Goal: Task Accomplishment & Management: Manage account settings

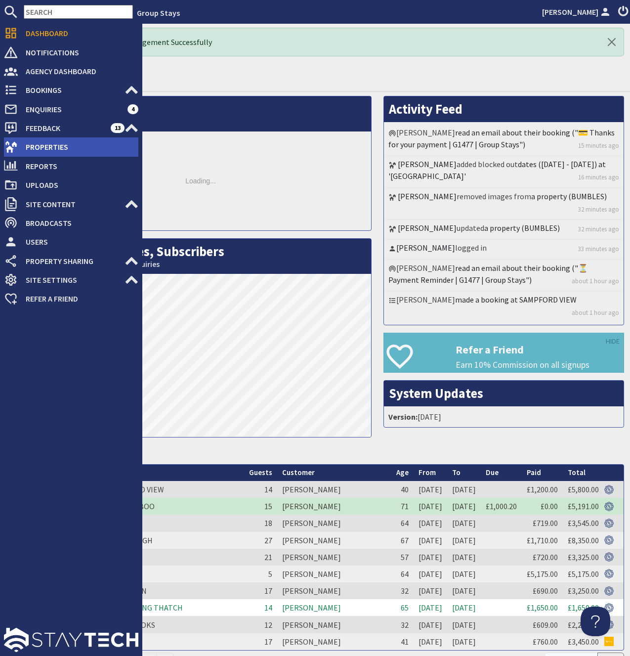
click at [32, 141] on span "Properties" at bounding box center [78, 147] width 121 height 16
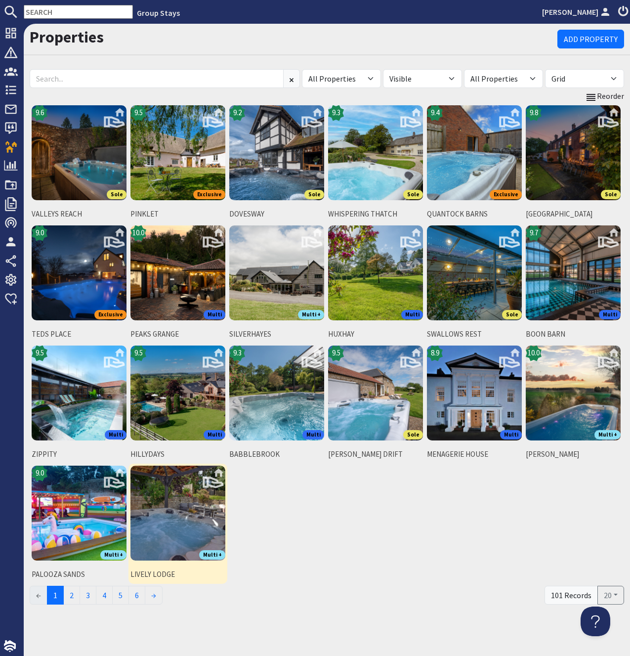
click at [170, 481] on img at bounding box center [177, 513] width 95 height 95
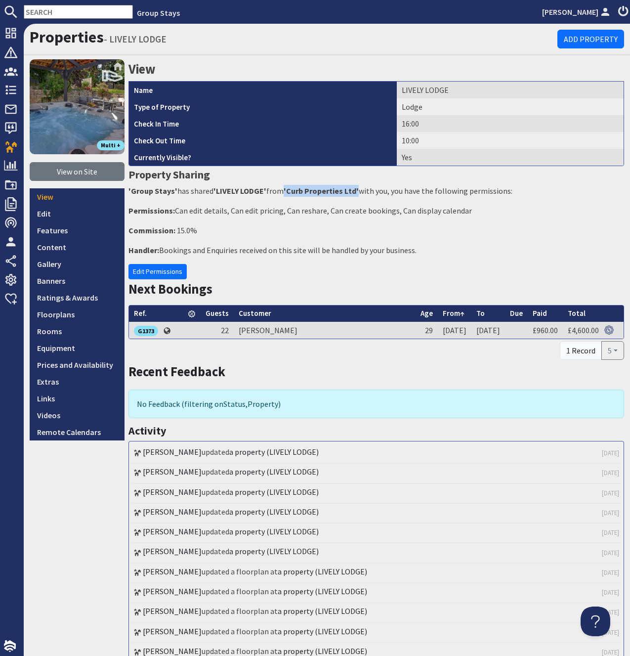
drag, startPoint x: 286, startPoint y: 190, endPoint x: 358, endPoint y: 191, distance: 71.7
click at [358, 191] on strong "'Curb Properties Ltd'" at bounding box center [321, 191] width 75 height 10
click at [291, 191] on strong "'Curb Properties Ltd'" at bounding box center [321, 191] width 75 height 10
drag, startPoint x: 288, startPoint y: 192, endPoint x: 357, endPoint y: 194, distance: 69.7
click at [357, 194] on strong "'Curb Properties Ltd'" at bounding box center [321, 191] width 75 height 10
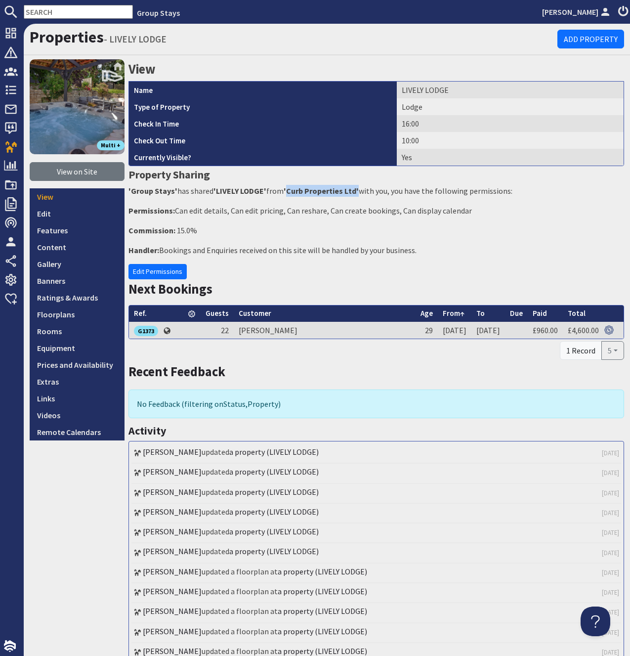
click at [357, 194] on strong "'Curb Properties Ltd'" at bounding box center [321, 191] width 75 height 10
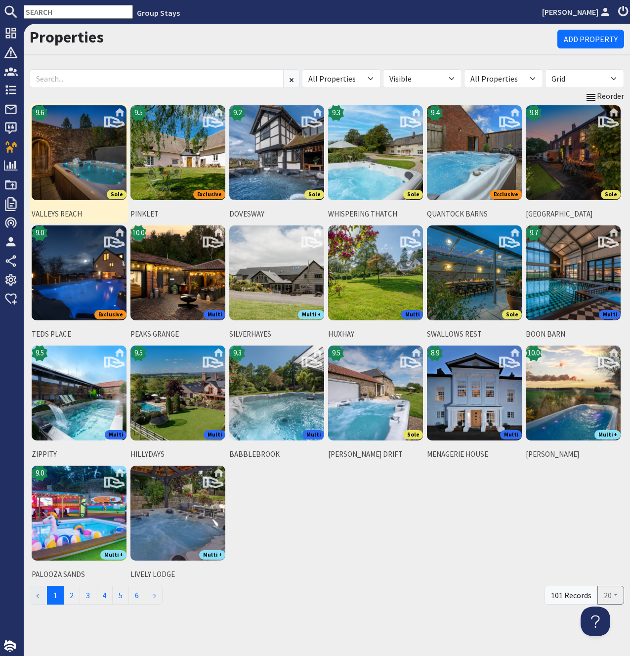
click at [85, 153] on img at bounding box center [79, 152] width 95 height 95
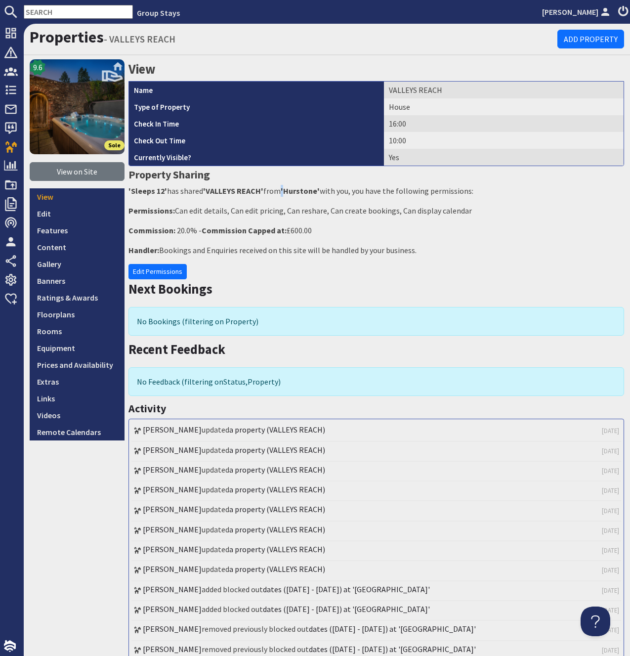
click at [283, 189] on p "'Sleeps 12' has shared 'VALLEYS REACH' from 'Hurstone' with you, you have the f…" at bounding box center [376, 191] width 496 height 12
drag, startPoint x: 266, startPoint y: 189, endPoint x: 323, endPoint y: 192, distance: 56.9
click at [323, 192] on p "'Sleeps 12' has shared 'VALLEYS REACH' from 'Hurstone' with you, you have the f…" at bounding box center [376, 191] width 496 height 12
drag, startPoint x: 269, startPoint y: 193, endPoint x: 321, endPoint y: 192, distance: 51.9
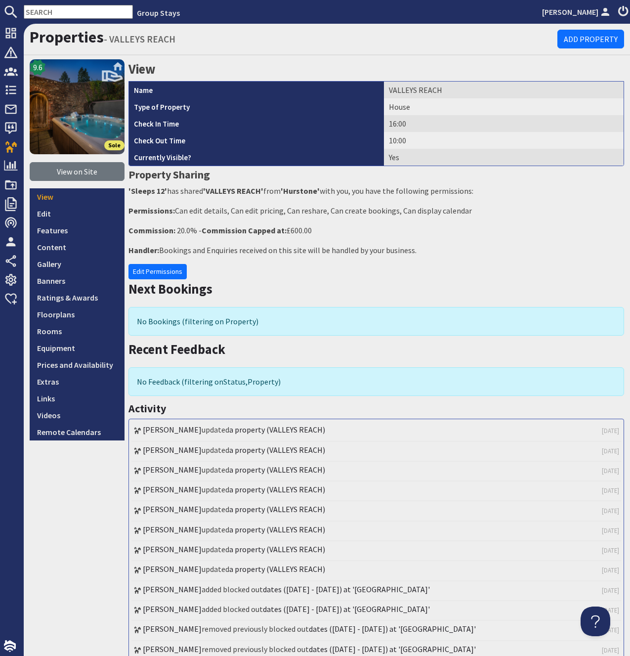
click at [321, 192] on p "'Sleeps 12' has shared 'VALLEYS REACH' from 'Hurstone' with you, you have the f…" at bounding box center [376, 191] width 496 height 12
click at [283, 191] on p "'Sleeps 12' has shared 'VALLEYS REACH' from 'Hurstone' with you, you have the f…" at bounding box center [376, 191] width 496 height 12
click at [283, 190] on p "'Sleeps 12' has shared 'VALLEYS REACH' from 'Hurstone' with you, you have the f…" at bounding box center [376, 191] width 496 height 12
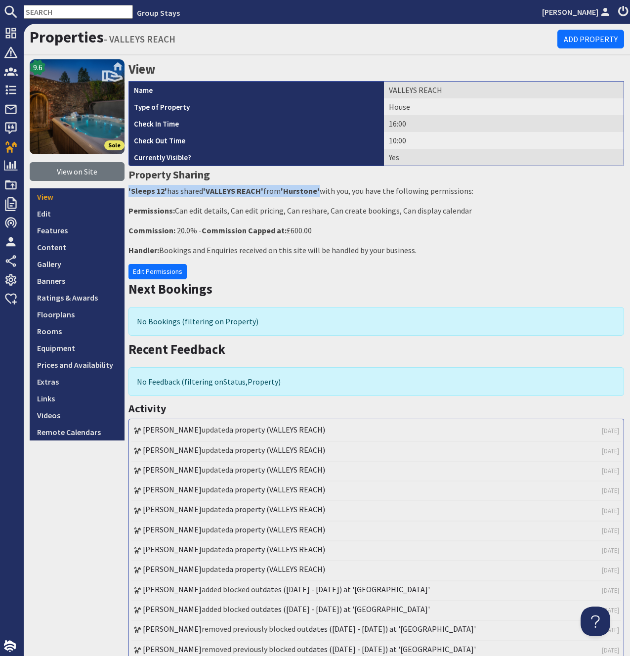
click at [275, 193] on p "'Sleeps 12' has shared 'VALLEYS REACH' from 'Hurstone' with you, you have the f…" at bounding box center [376, 191] width 496 height 12
click at [270, 191] on p "'Sleeps 12' has shared 'VALLEYS REACH' from 'Hurstone' with you, you have the f…" at bounding box center [376, 191] width 496 height 12
drag, startPoint x: 265, startPoint y: 188, endPoint x: 325, endPoint y: 188, distance: 59.3
click at [322, 193] on p "'Sleeps 12' has shared 'VALLEYS REACH' from 'Hurstone' with you, you have the f…" at bounding box center [376, 191] width 496 height 12
click at [335, 186] on p "'Sleeps 12' has shared 'VALLEYS REACH' from 'Hurstone' with you, you have the f…" at bounding box center [376, 191] width 496 height 12
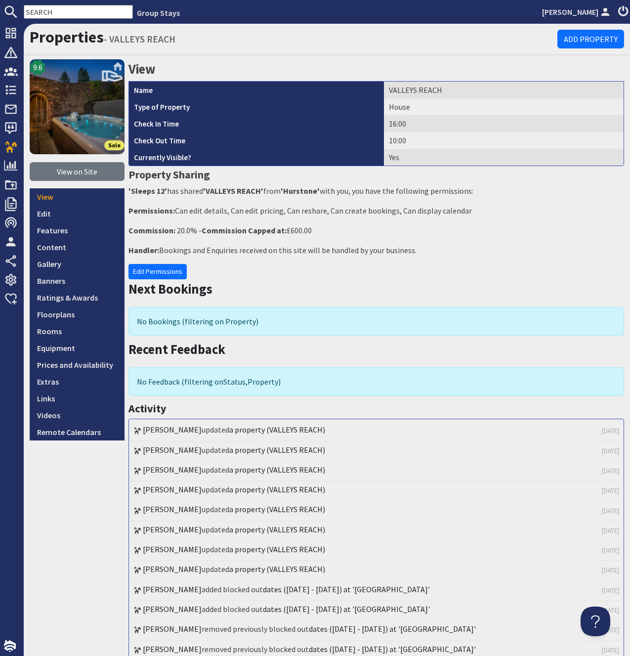
click at [267, 191] on p "'Sleeps 12' has shared 'VALLEYS REACH' from 'Hurstone' with you, you have the f…" at bounding box center [376, 191] width 496 height 12
click at [268, 190] on p "'Sleeps 12' has shared 'VALLEYS REACH' from 'Hurstone' with you, you have the f…" at bounding box center [376, 191] width 496 height 12
click at [269, 189] on p "'Sleeps 12' has shared 'VALLEYS REACH' from 'Hurstone' with you, you have the f…" at bounding box center [376, 191] width 496 height 12
click at [306, 190] on strong "'Hurstone'" at bounding box center [300, 191] width 39 height 10
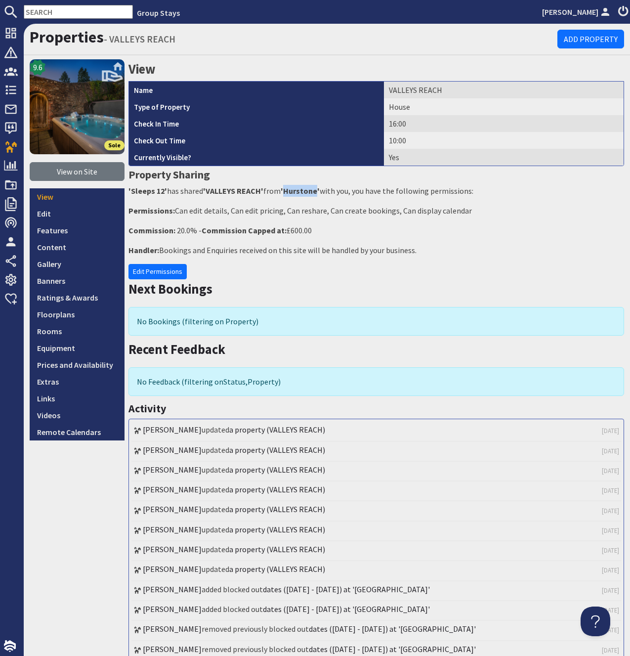
click at [306, 190] on strong "'Hurstone'" at bounding box center [300, 191] width 39 height 10
click at [271, 188] on p "'Sleeps 12' has shared 'VALLEYS REACH' from 'Hurstone' with you, you have the f…" at bounding box center [376, 191] width 496 height 12
drag, startPoint x: 265, startPoint y: 191, endPoint x: 320, endPoint y: 191, distance: 55.3
click at [320, 191] on p "'Sleeps 12' has shared 'VALLEYS REACH' from 'Hurstone' with you, you have the f…" at bounding box center [376, 191] width 496 height 12
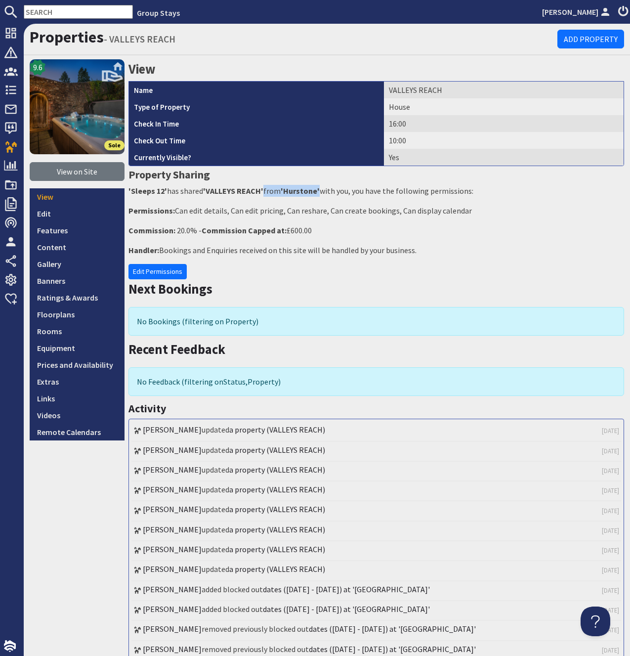
click at [283, 197] on p "'Sleeps 12' has shared 'VALLEYS REACH' from 'Hurstone' with you, you have the f…" at bounding box center [376, 191] width 496 height 12
click at [278, 41] on h1 "Properties - VALLEYS REACH" at bounding box center [294, 37] width 528 height 19
drag, startPoint x: 127, startPoint y: 191, endPoint x: 483, endPoint y: 189, distance: 356.3
click at [490, 191] on div "9.6 Sole View on Site View Edit Features Content Gallery Banners Ratings & Awar…" at bounding box center [327, 444] width 606 height 770
click at [482, 189] on p "'Sleeps 12' has shared 'VALLEYS REACH' from 'Hurstone' with you, you have the f…" at bounding box center [376, 191] width 496 height 12
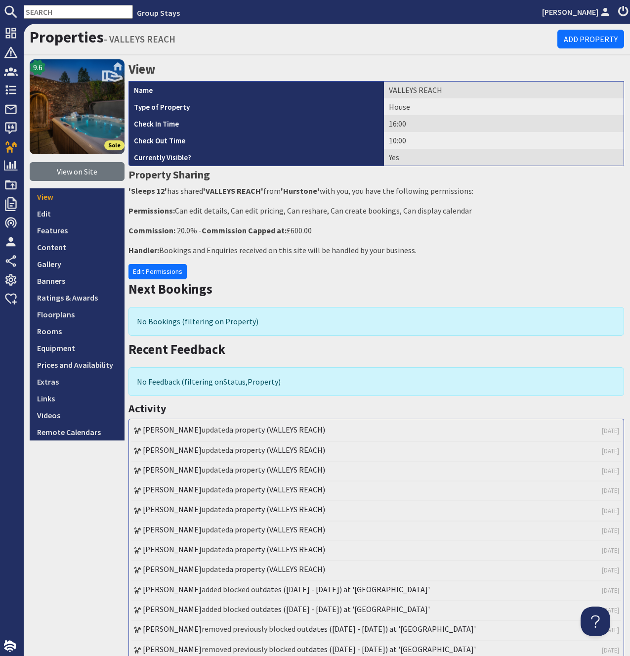
drag, startPoint x: 127, startPoint y: 190, endPoint x: 476, endPoint y: 192, distance: 348.4
click at [476, 192] on div "9.6 Sole View on Site View Edit Features Content Gallery Banners Ratings & Awar…" at bounding box center [327, 444] width 606 height 770
click at [282, 190] on p "'Sleeps 12' has shared 'VALLEYS REACH' from 'Hurstone' with you, you have the f…" at bounding box center [376, 191] width 496 height 12
click at [229, 189] on strong "'VALLEYS REACH'" at bounding box center [233, 191] width 60 height 10
click at [222, 187] on strong "'VALLEYS REACH'" at bounding box center [233, 191] width 60 height 10
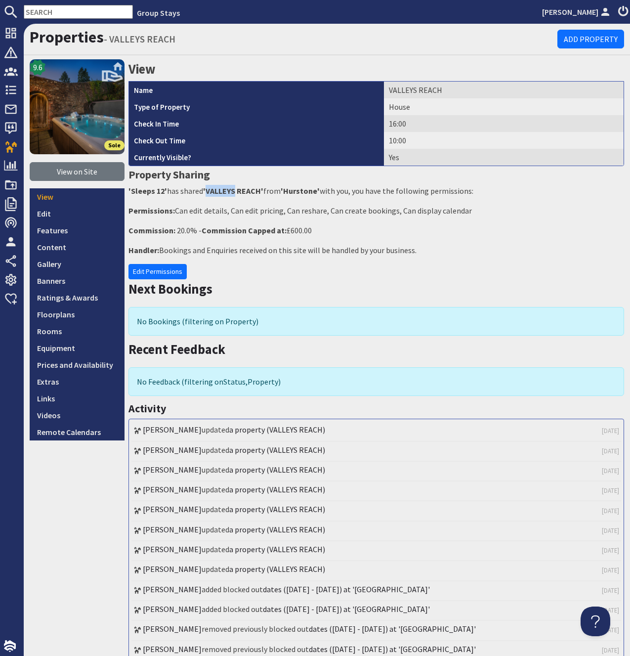
drag, startPoint x: 222, startPoint y: 187, endPoint x: 213, endPoint y: 191, distance: 9.3
click at [218, 189] on strong "'VALLEYS REACH'" at bounding box center [233, 191] width 60 height 10
click at [203, 191] on p "'Sleeps 12' has shared 'VALLEYS REACH' from 'Hurstone' with you, you have the f…" at bounding box center [376, 191] width 496 height 12
click at [186, 189] on p "'Sleeps 12' has shared 'VALLEYS REACH' from 'Hurstone' with you, you have the f…" at bounding box center [376, 191] width 496 height 12
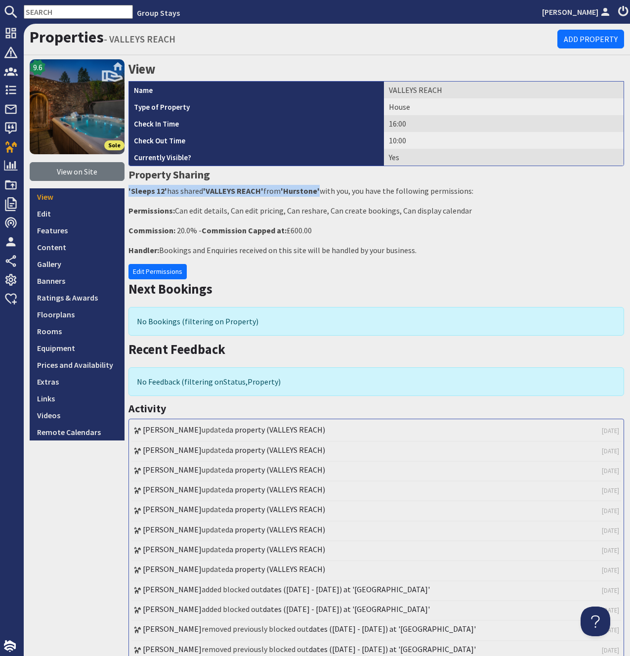
click at [186, 189] on p "'Sleeps 12' has shared 'VALLEYS REACH' from 'Hurstone' with you, you have the f…" at bounding box center [376, 191] width 496 height 12
click at [155, 197] on p "'Sleeps 12' has shared 'VALLEYS REACH' from 'Hurstone' with you, you have the f…" at bounding box center [376, 191] width 496 height 12
click at [69, 41] on link "Properties" at bounding box center [67, 37] width 74 height 20
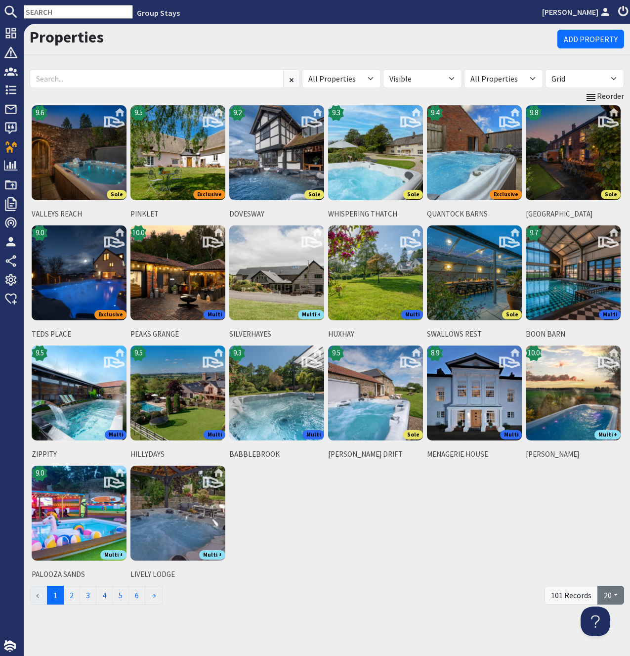
click at [603, 595] on button "20" at bounding box center [610, 595] width 27 height 19
click at [613, 555] on link "50" at bounding box center [601, 556] width 46 height 16
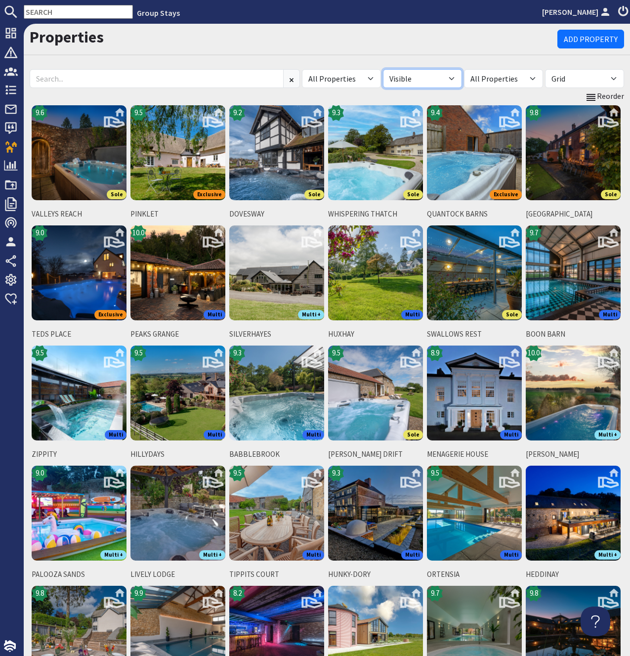
click at [383, 69] on select "All Visible Not Visible" at bounding box center [422, 78] width 79 height 19
select select
click option "All" at bounding box center [0, 0] width 0 height 0
